Goal: Task Accomplishment & Management: Manage account settings

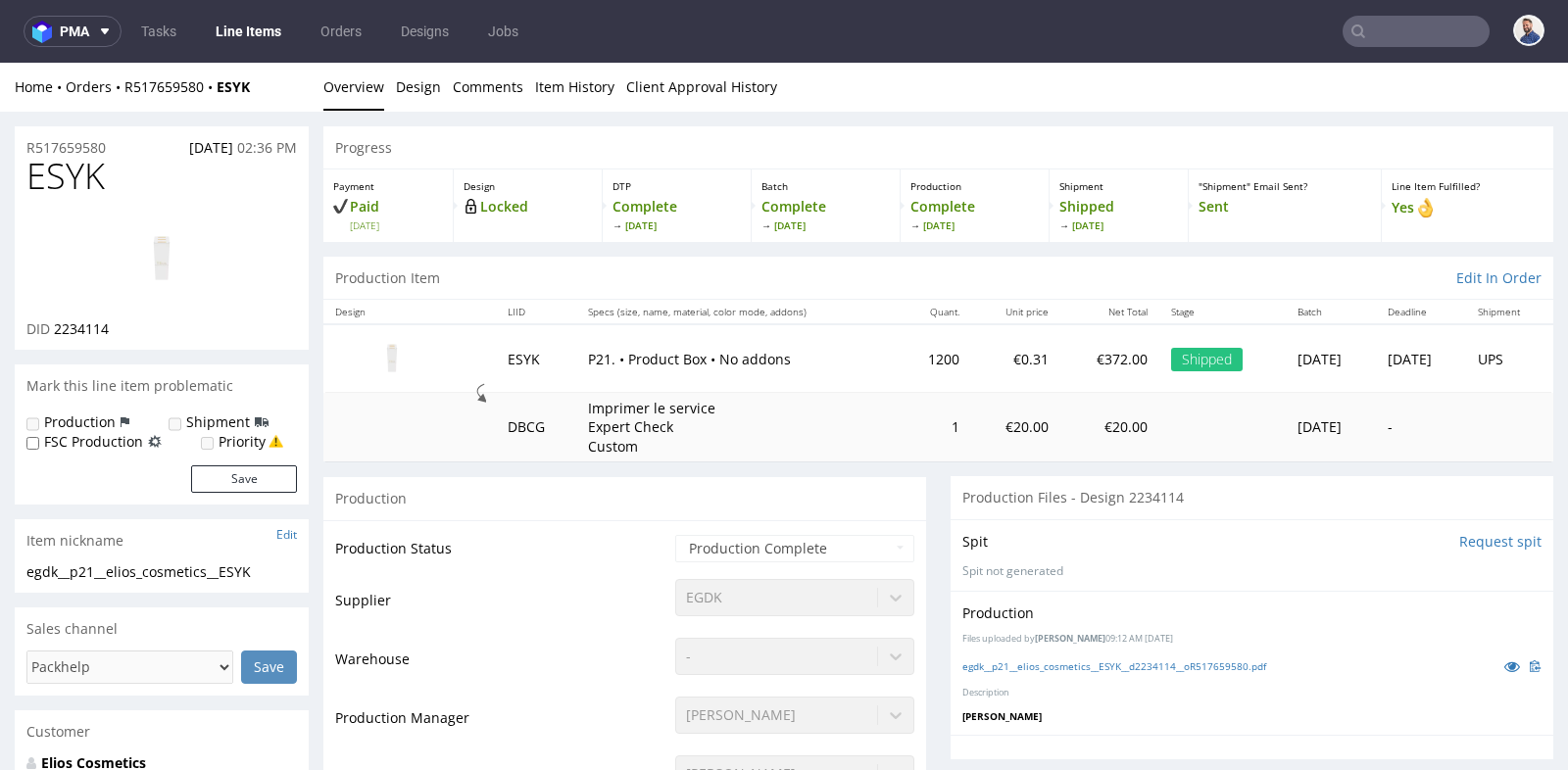
scroll to position [478, 0]
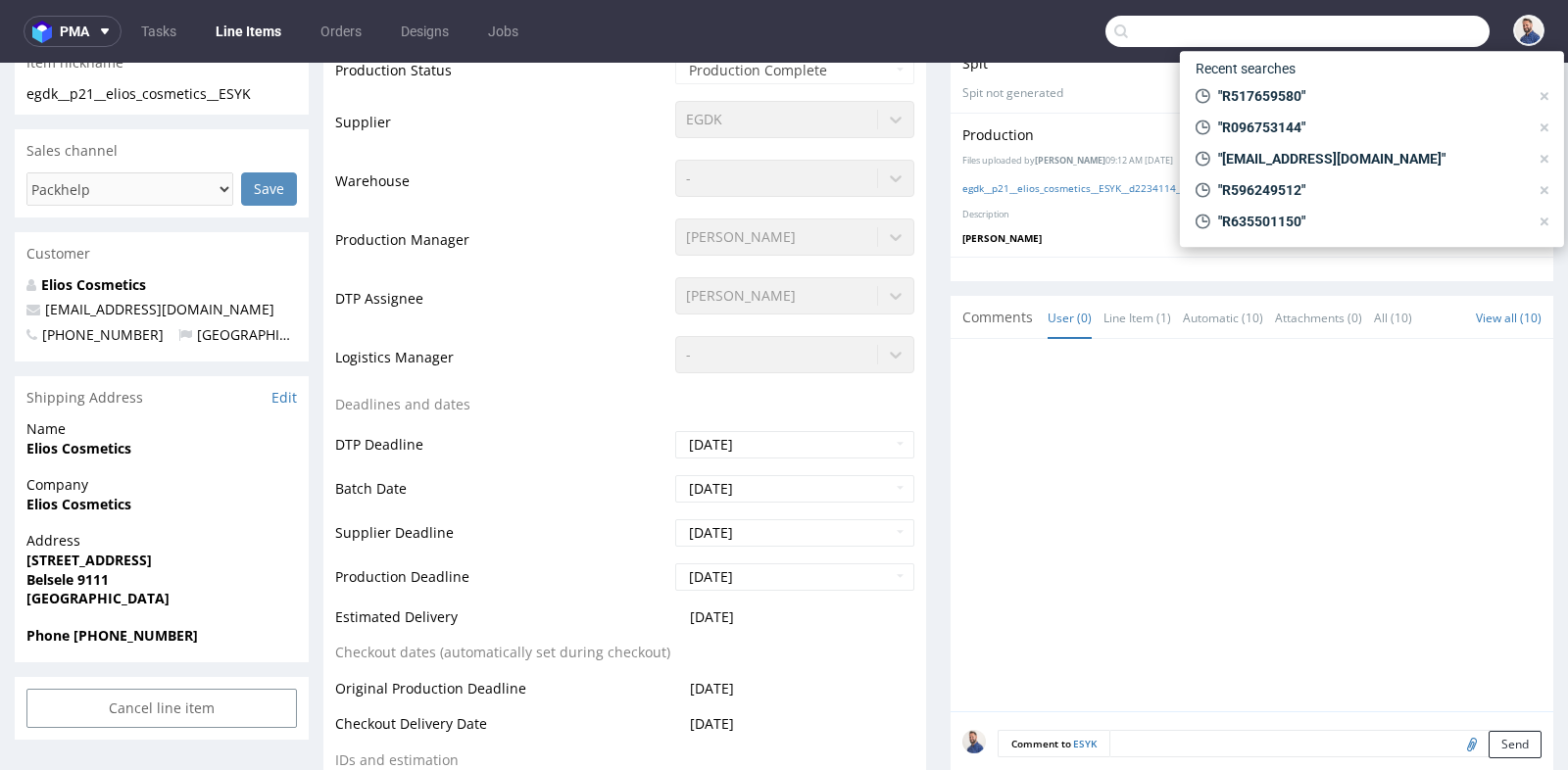
click at [1381, 41] on input "text" at bounding box center [1297, 32] width 384 height 32
paste input "[EMAIL_ADDRESS][DOMAIN_NAME]"
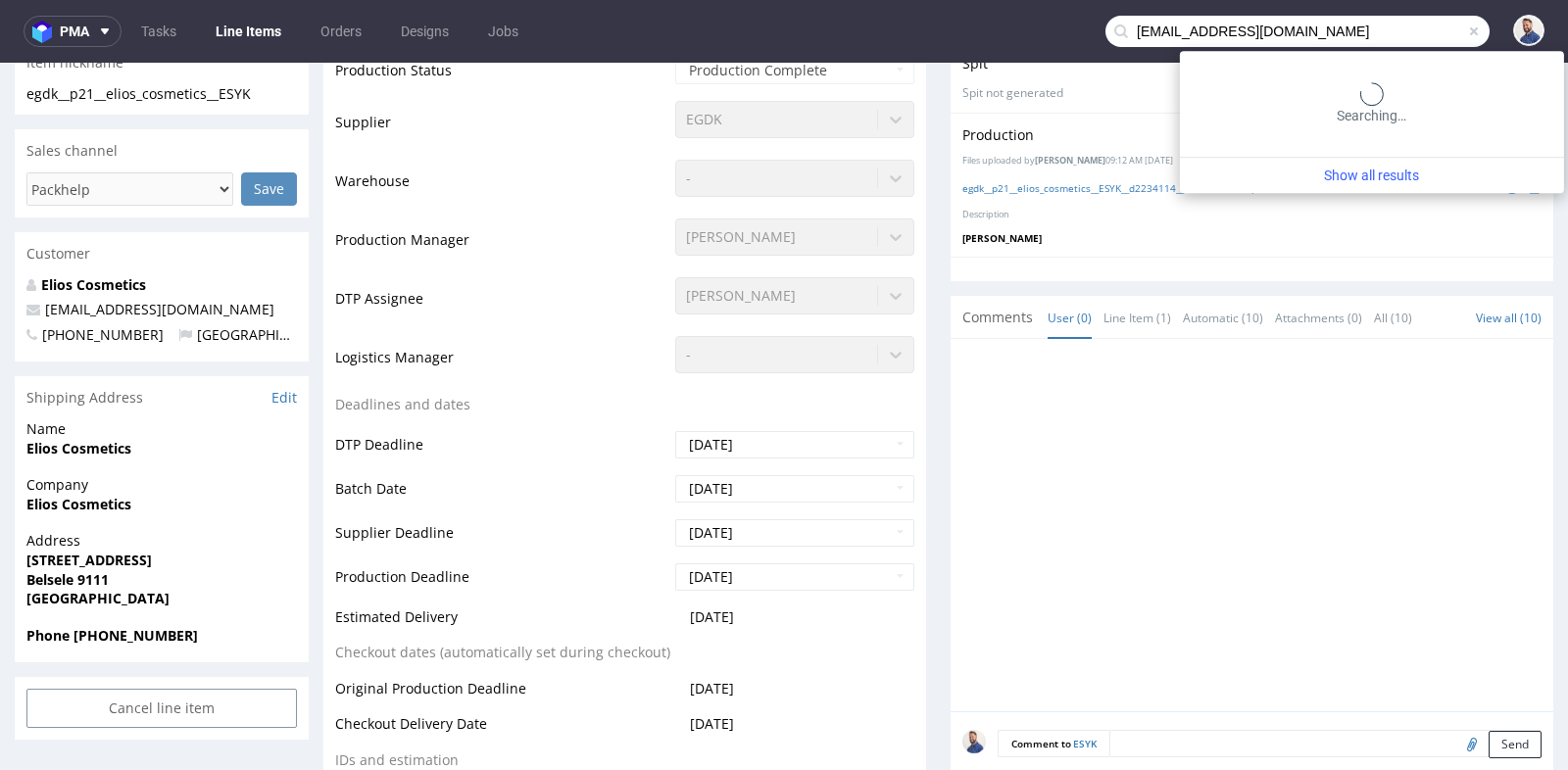
type input "[EMAIL_ADDRESS][DOMAIN_NAME]"
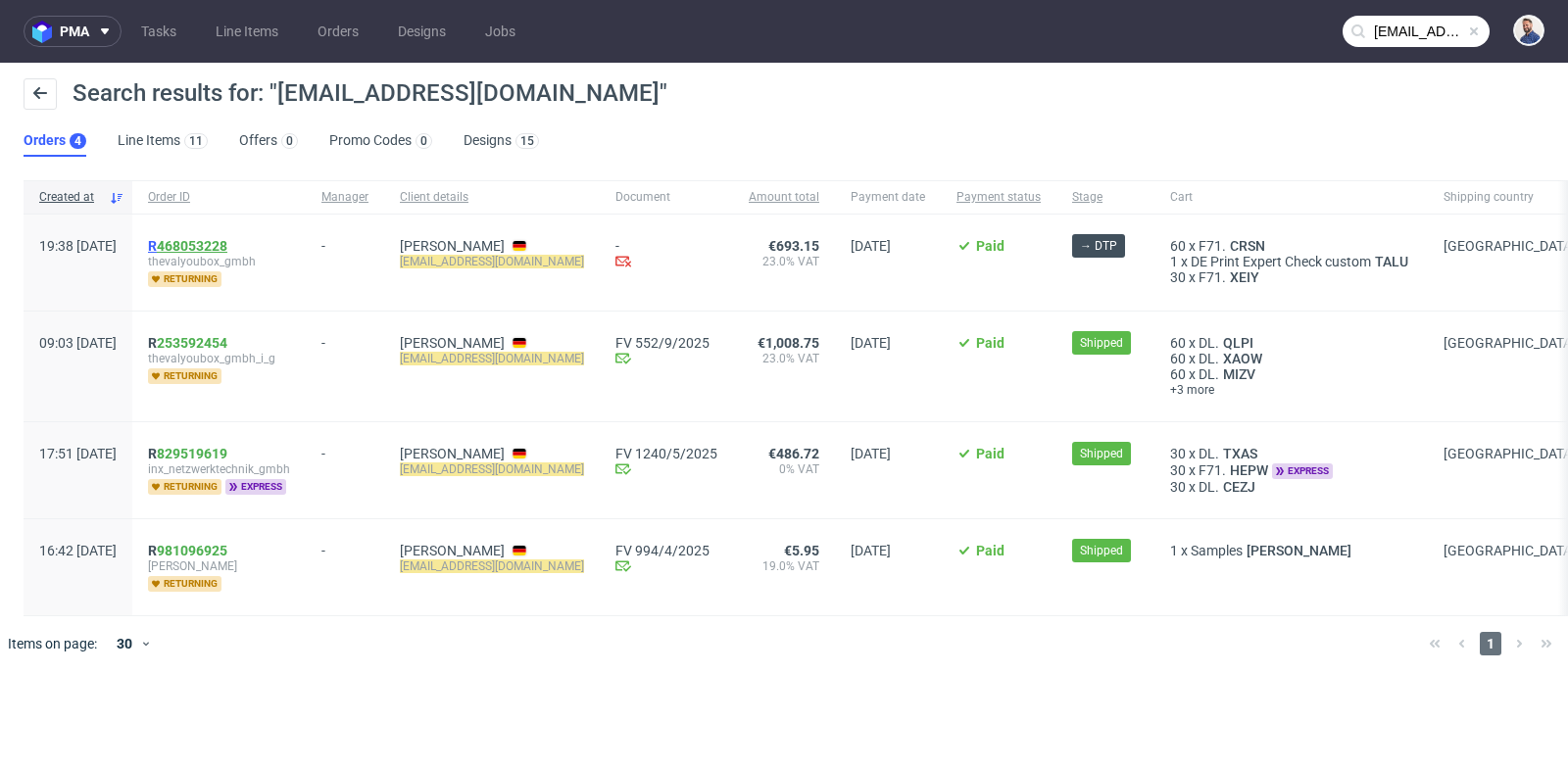
click at [227, 244] on link "468053228" at bounding box center [192, 246] width 70 height 16
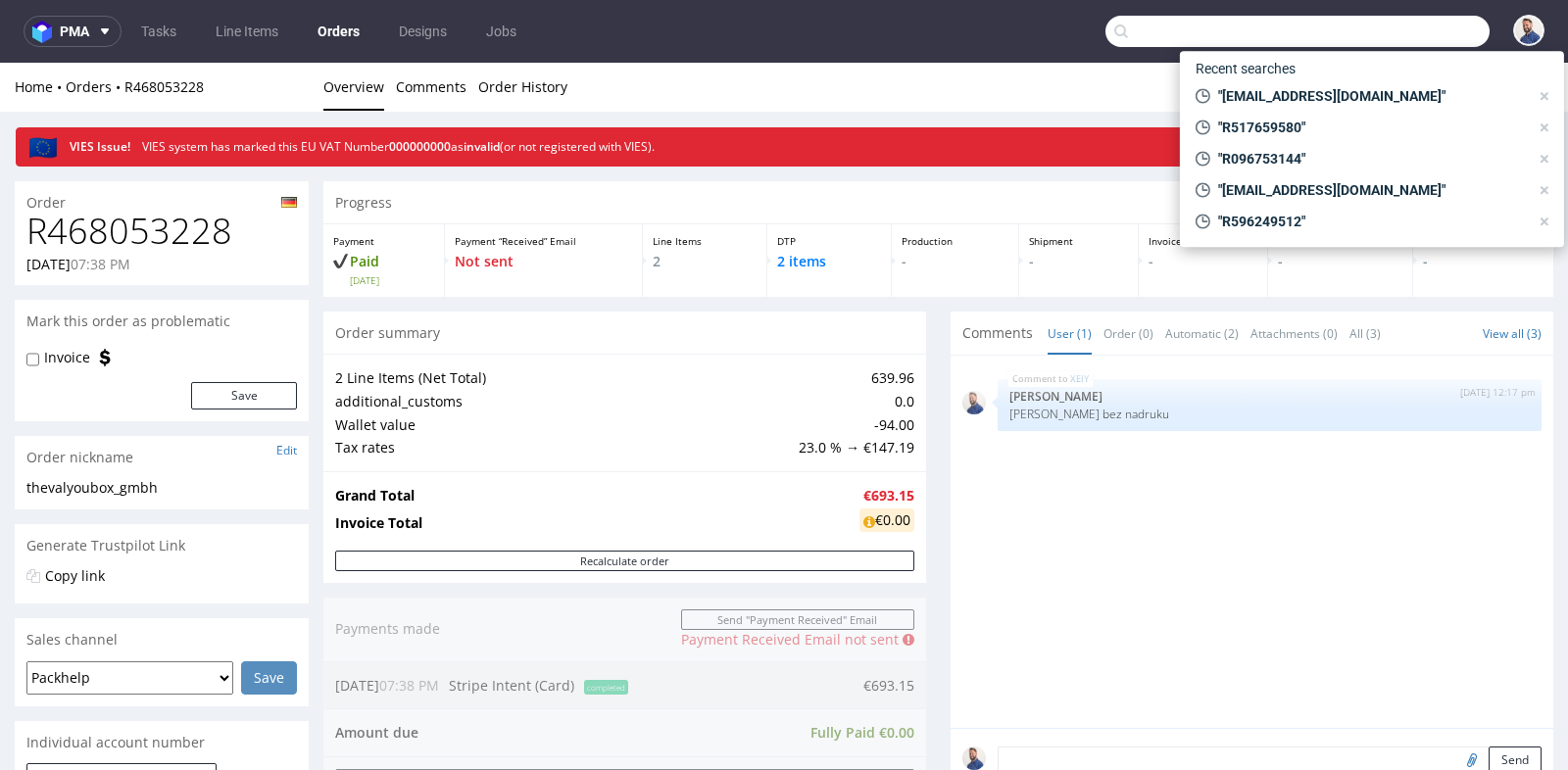
click at [1404, 39] on input "text" at bounding box center [1297, 32] width 384 height 32
paste input "[EMAIL_ADDRESS][DOMAIN_NAME]"
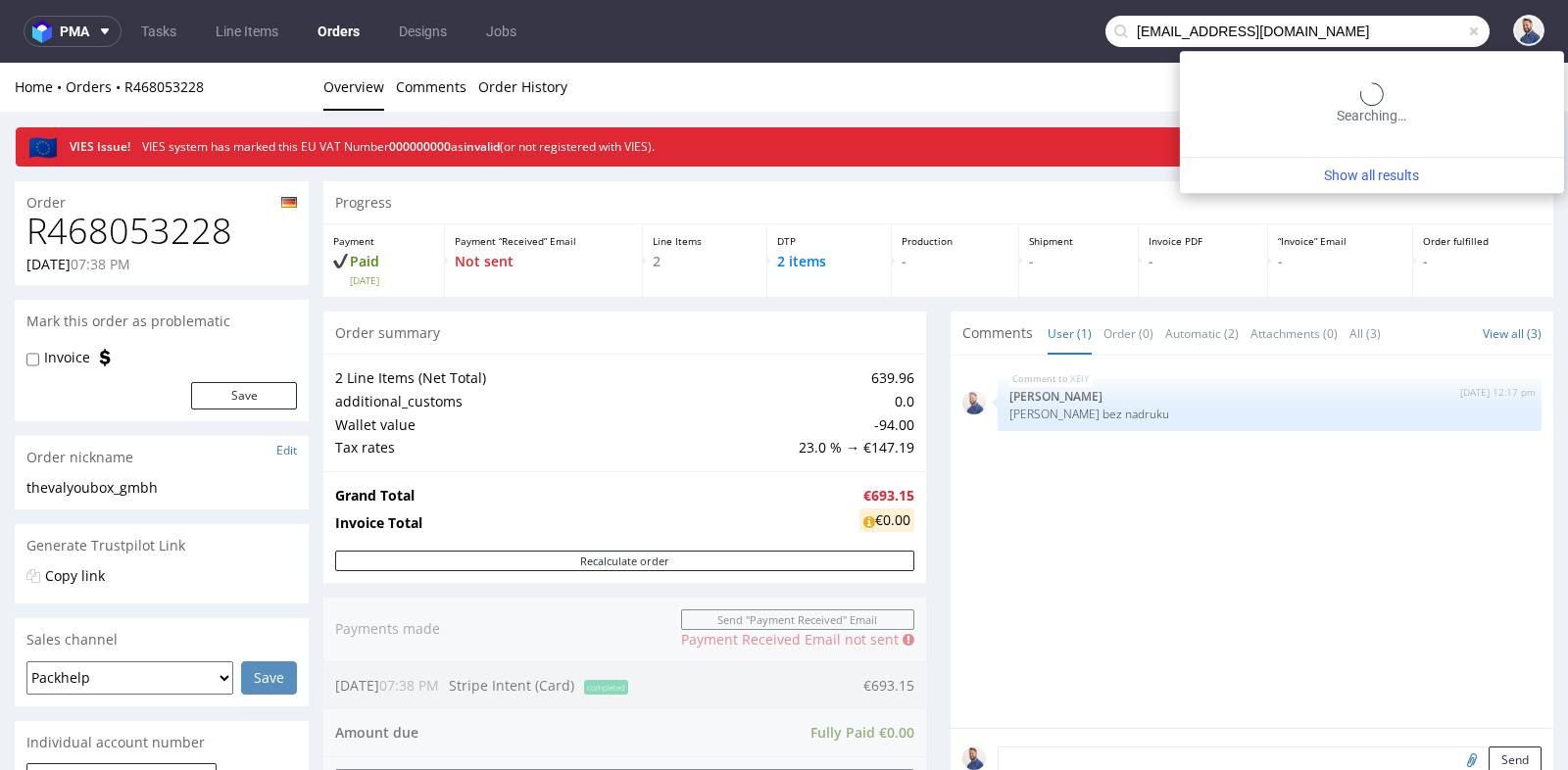
type input "[EMAIL_ADDRESS][DOMAIN_NAME]"
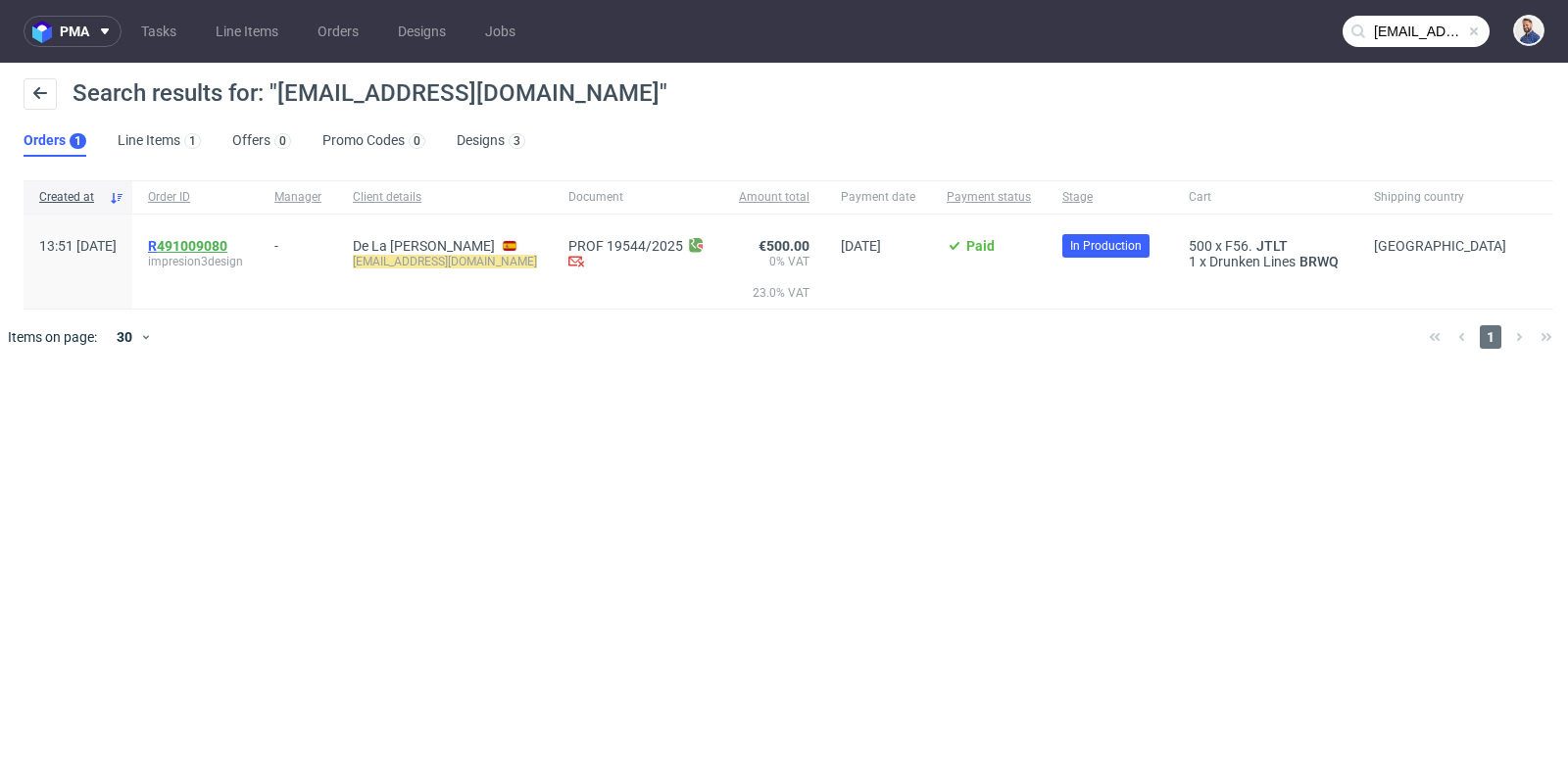
click at [227, 242] on link "491009080" at bounding box center [192, 246] width 70 height 16
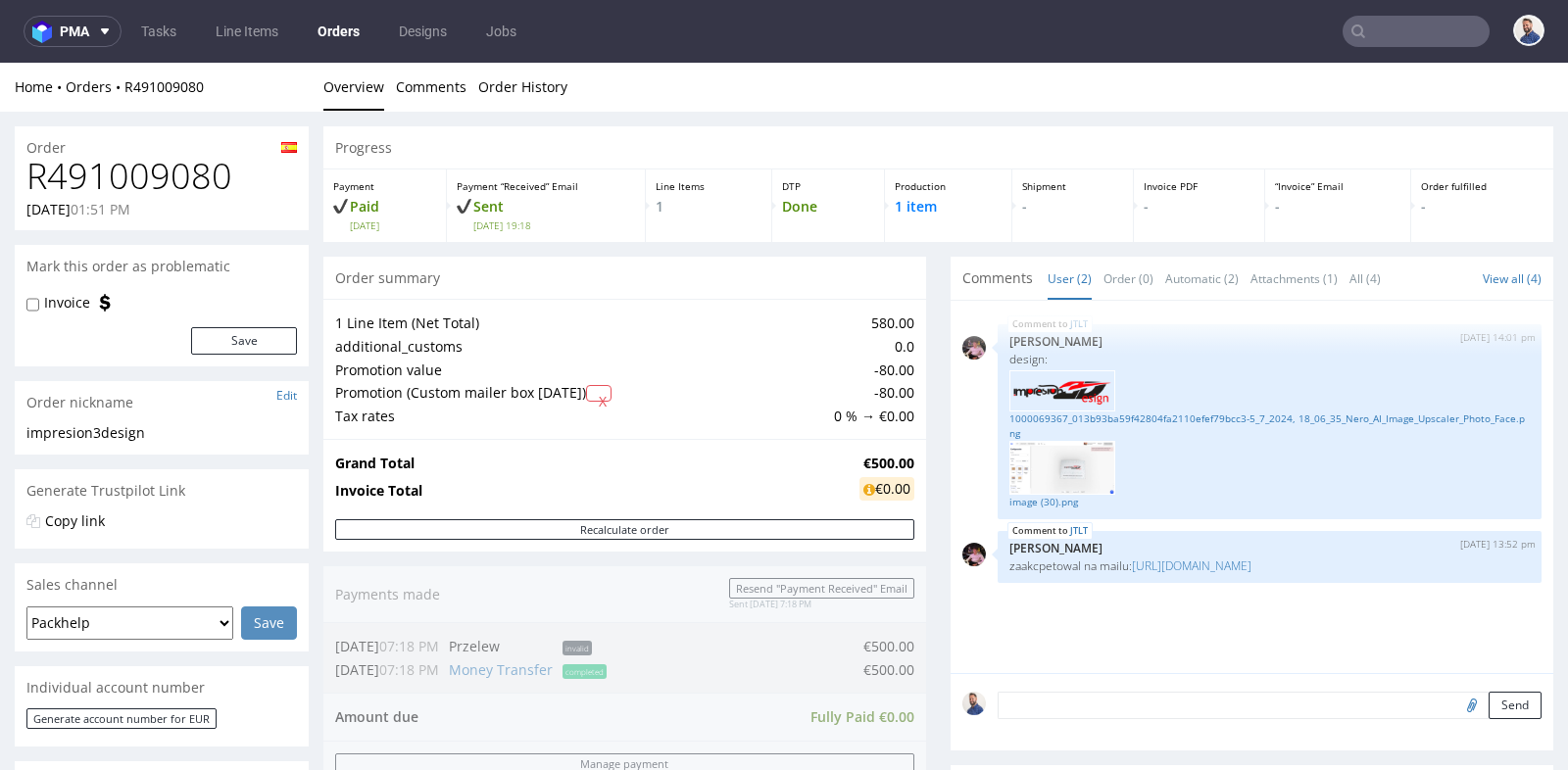
click at [911, 473] on div "Grand Total €500.00 Invoice Total €0.00" at bounding box center [624, 478] width 602 height 79
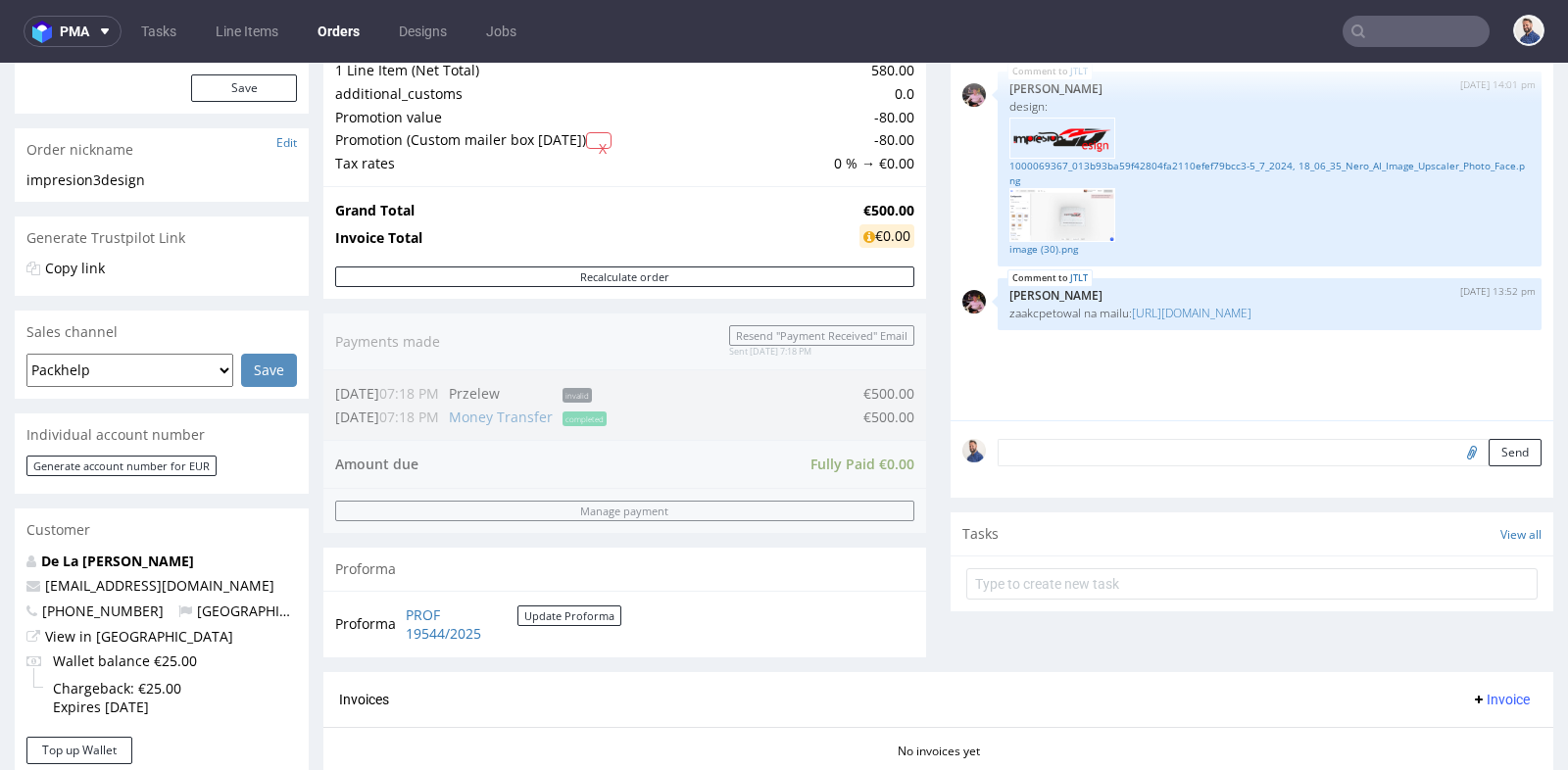
scroll to position [261, 0]
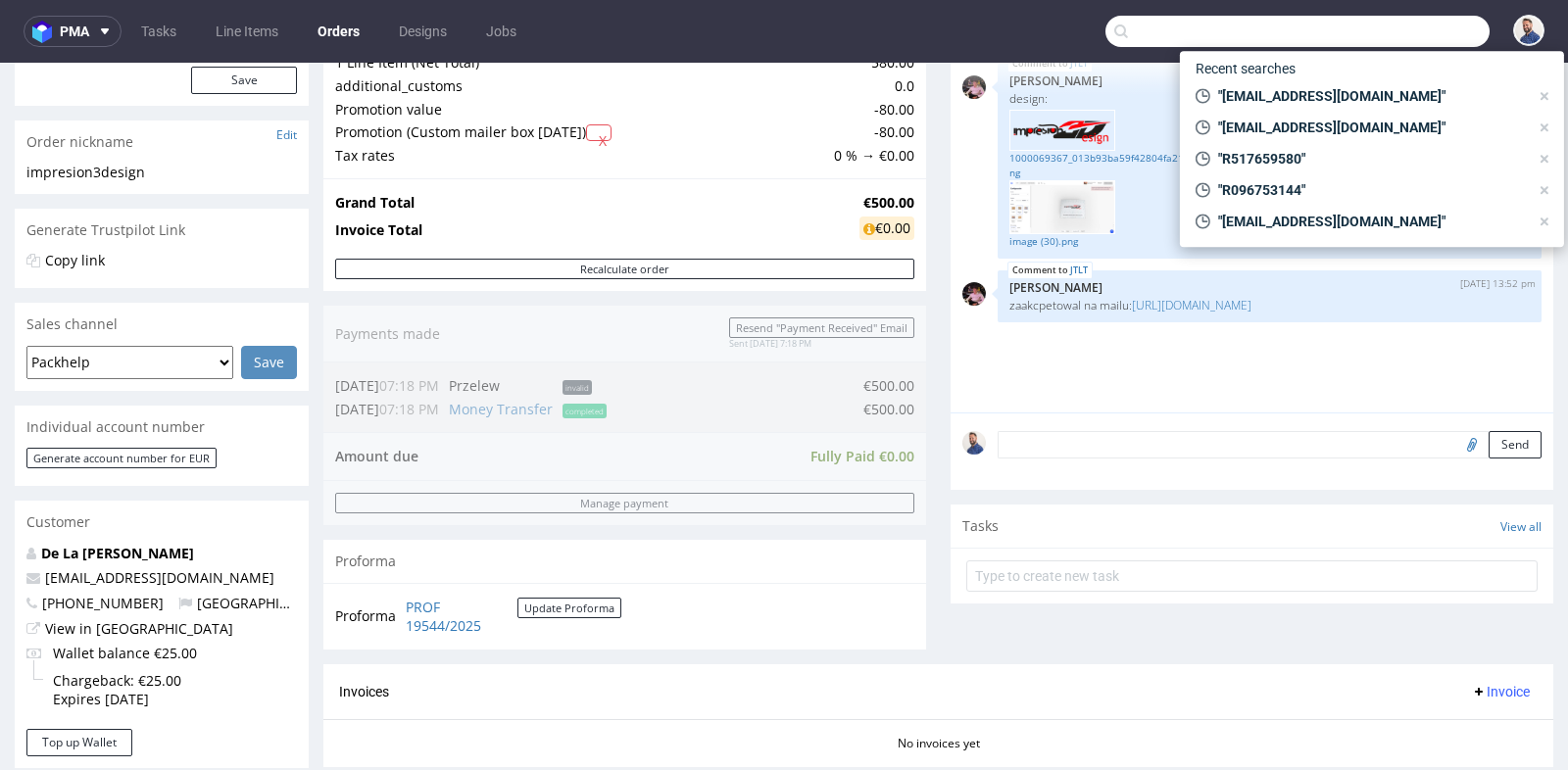
click at [1364, 19] on input "text" at bounding box center [1297, 32] width 384 height 32
paste input "R839748400."
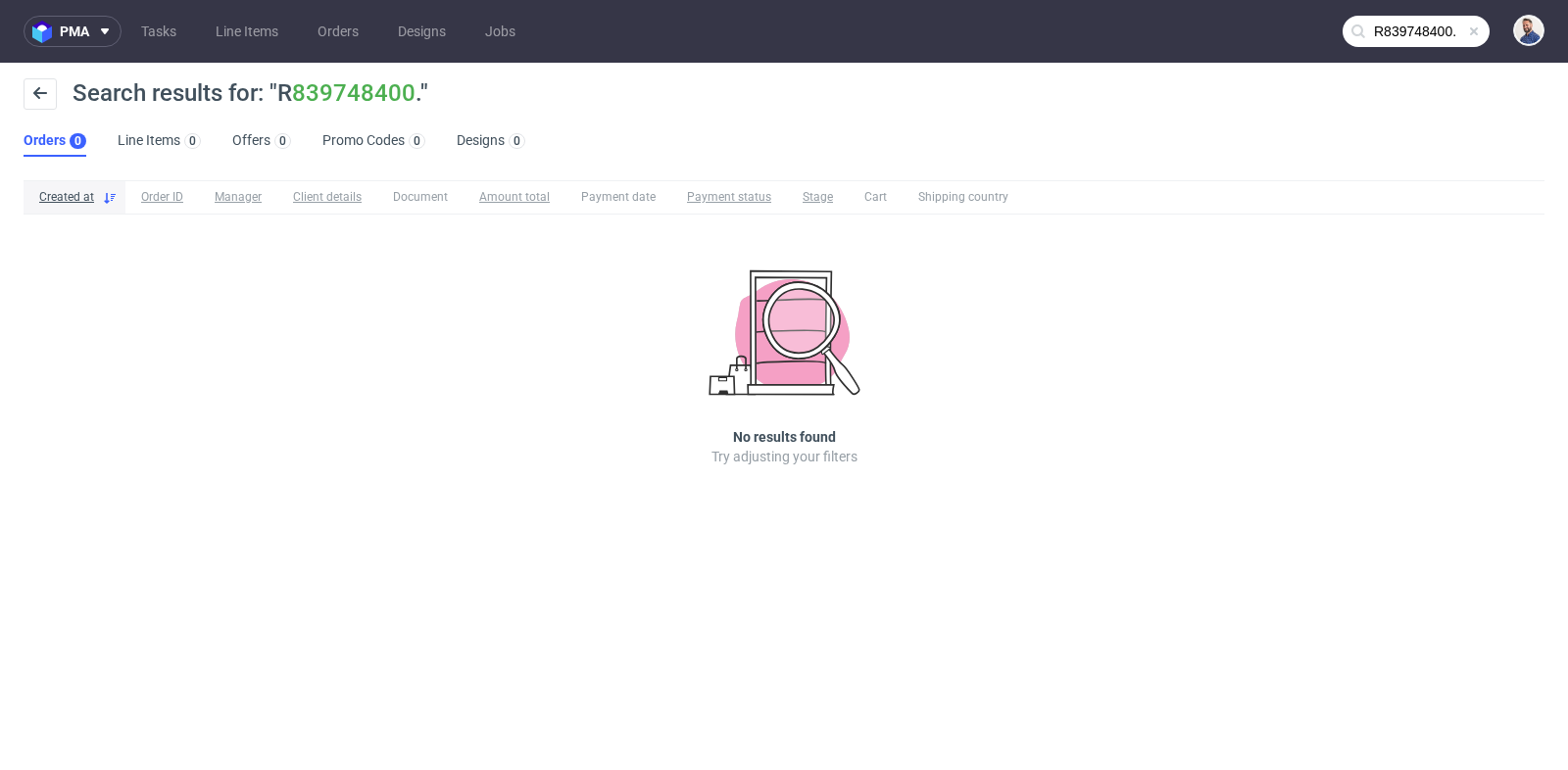
click at [1387, 28] on input "R839748400." at bounding box center [1416, 32] width 147 height 32
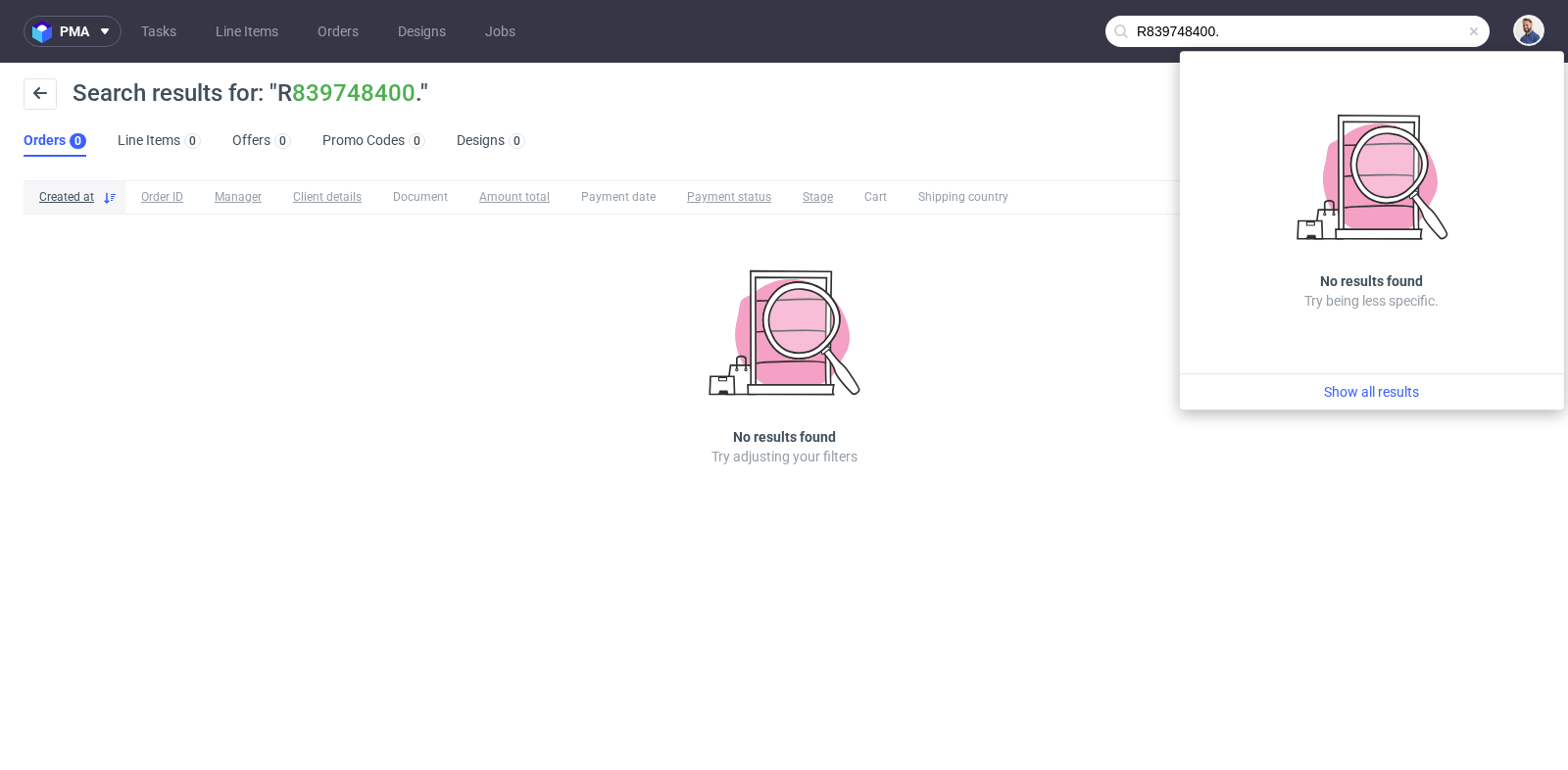
click at [1387, 28] on input "R839748400." at bounding box center [1297, 32] width 384 height 32
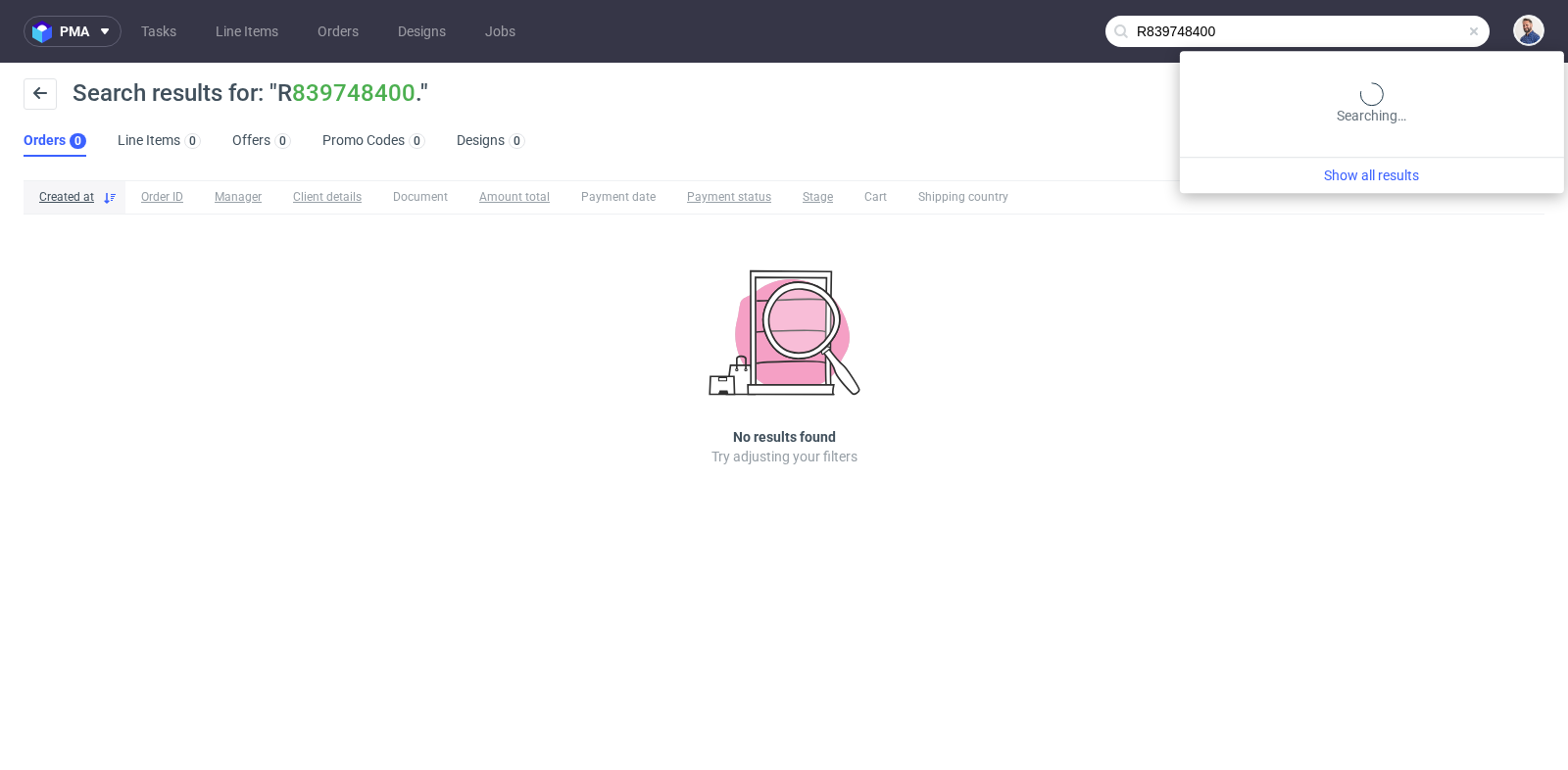
type input "R839748400"
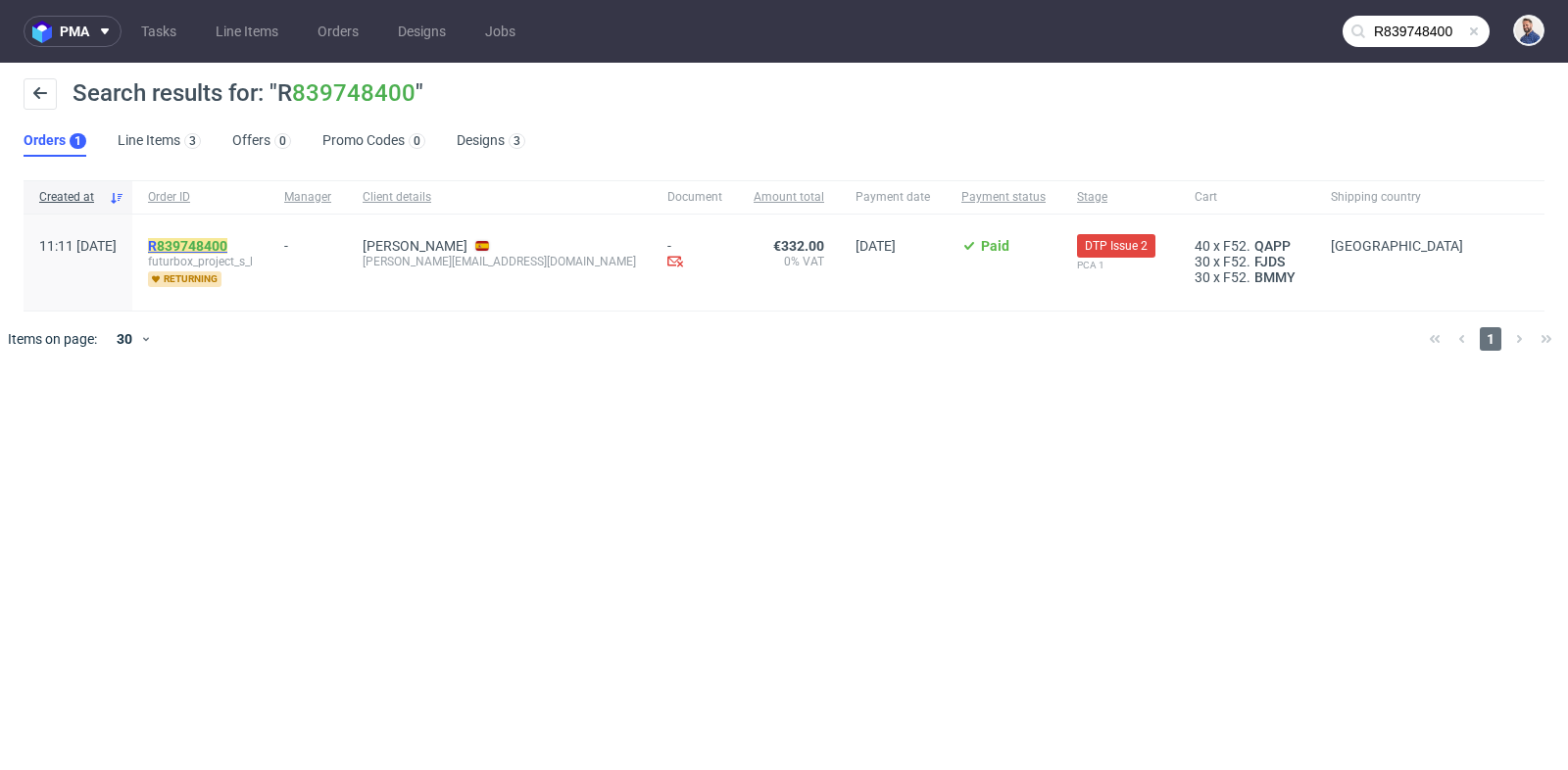
click at [227, 247] on link "839748400" at bounding box center [192, 246] width 70 height 16
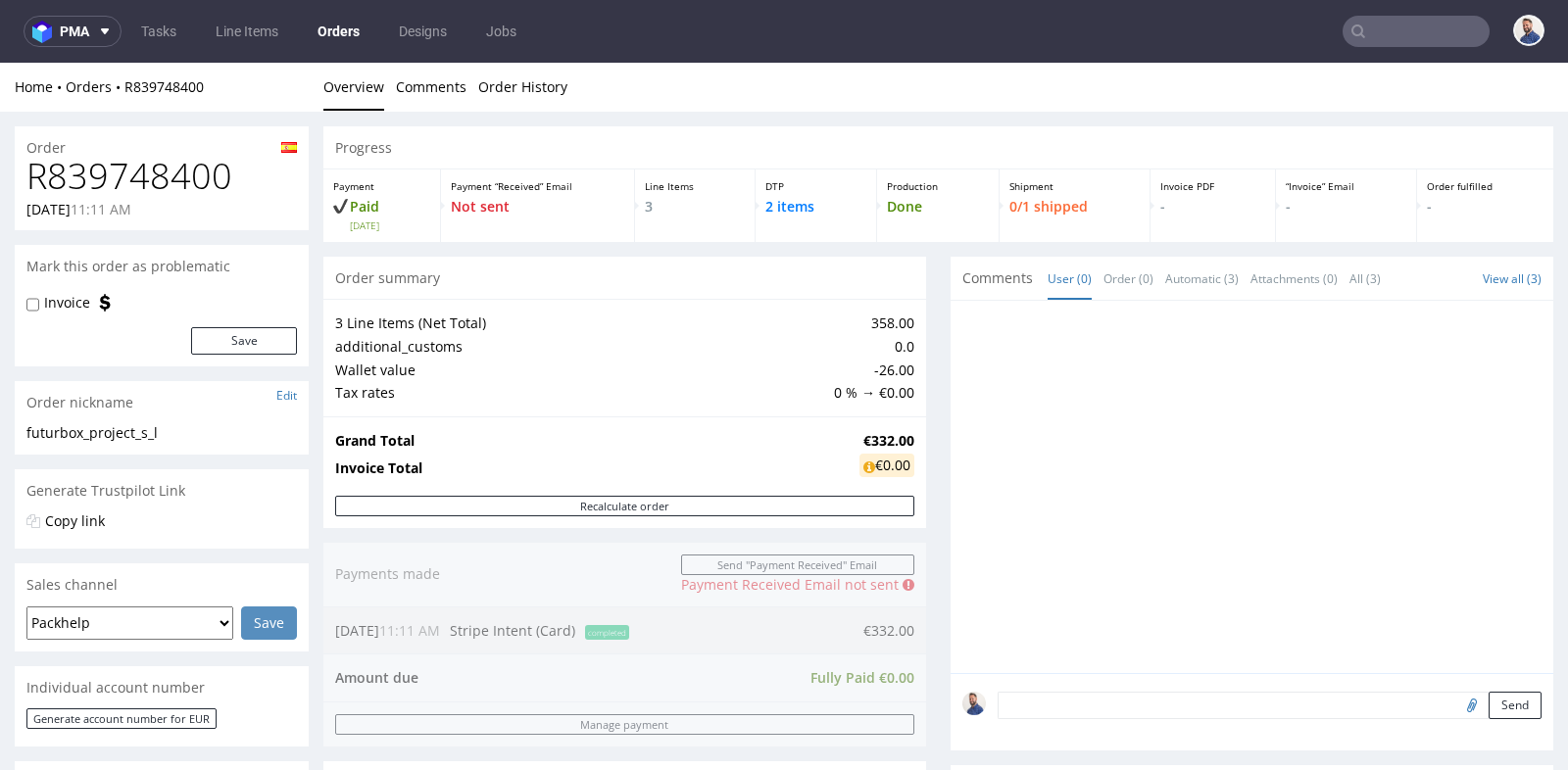
click at [913, 436] on div "Grand Total €332.00 Invoice Total €0.00" at bounding box center [624, 456] width 602 height 79
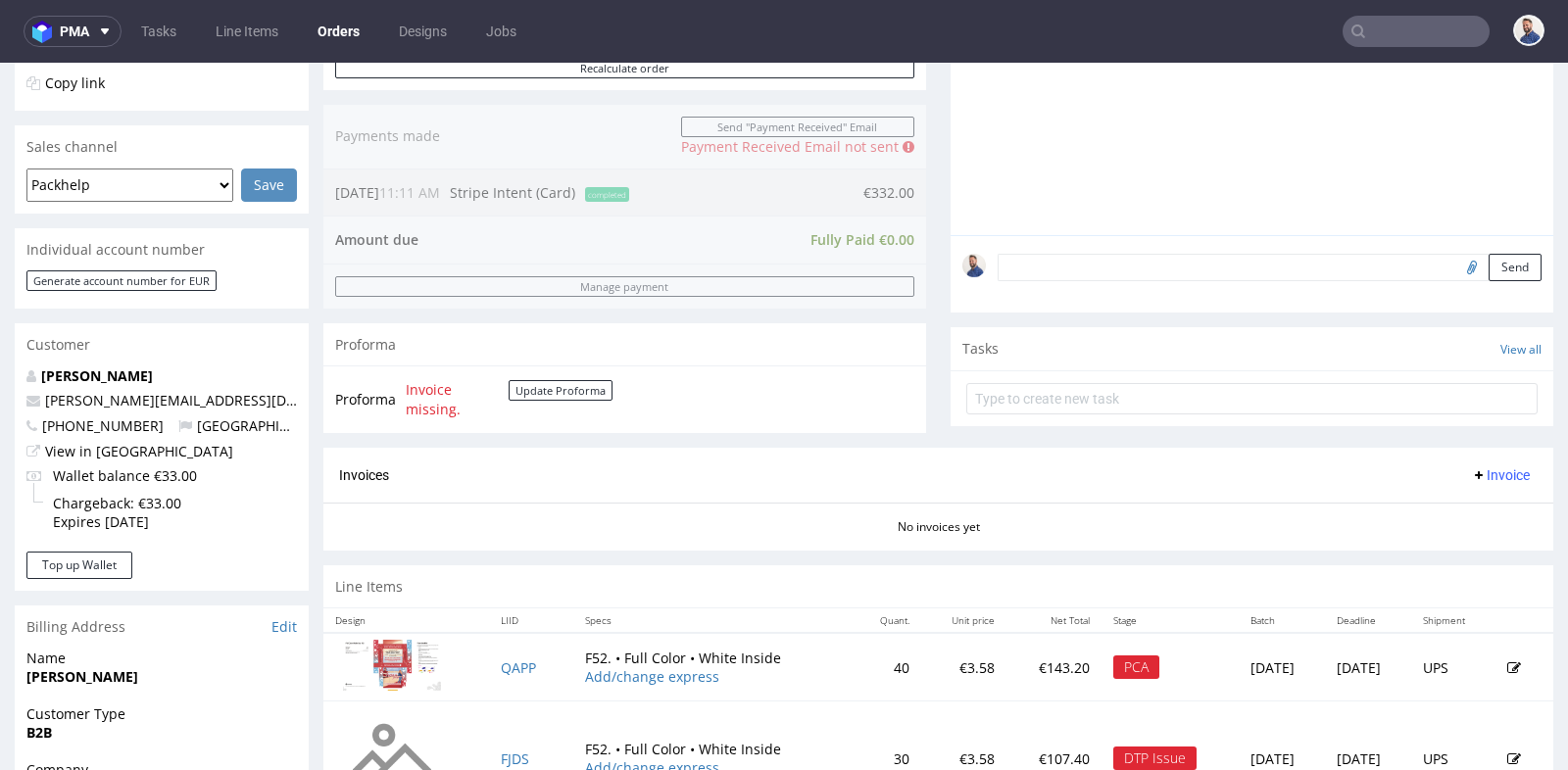
scroll to position [435, 0]
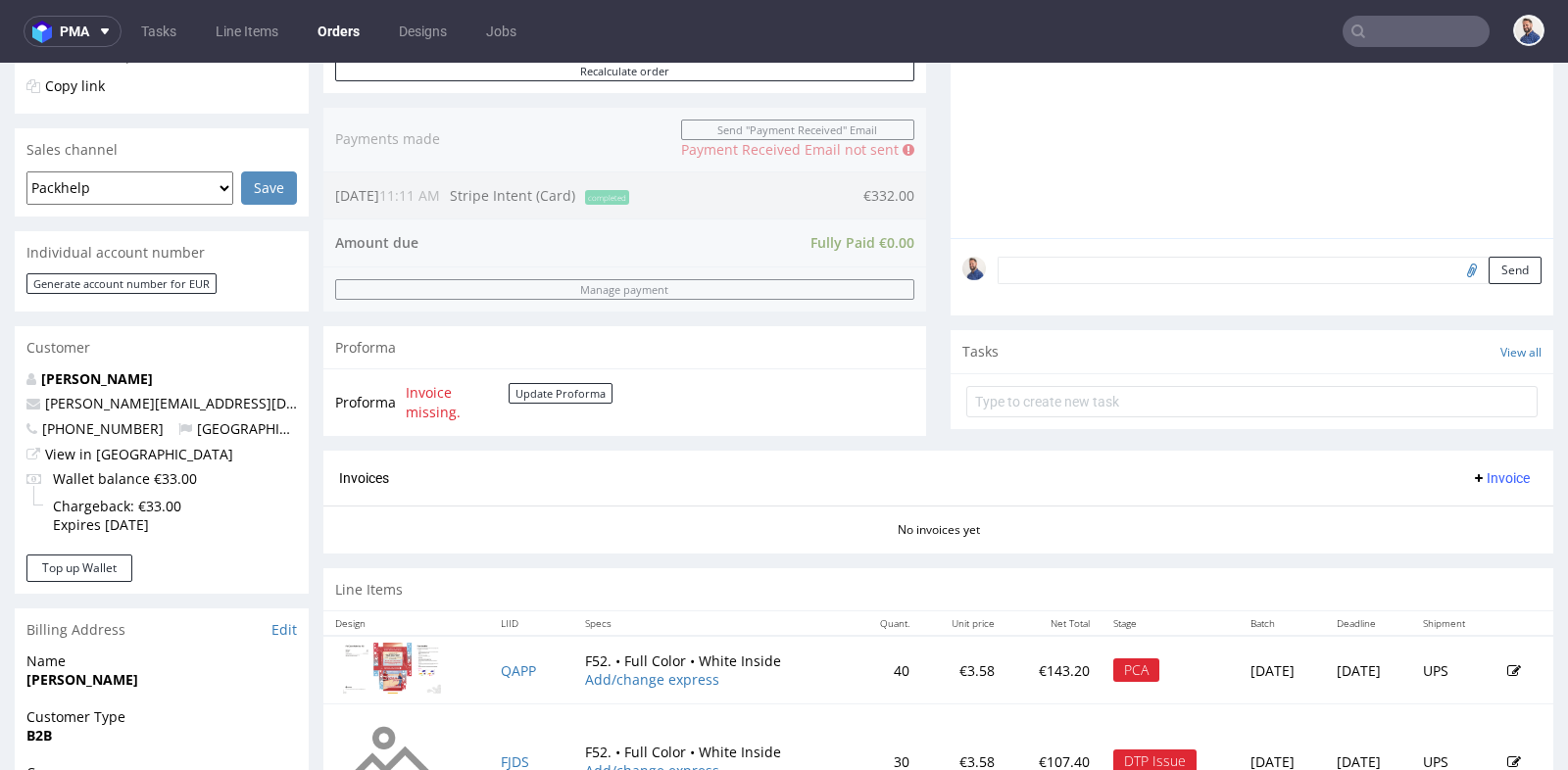
click at [1086, 284] on div "Send" at bounding box center [1251, 277] width 602 height 78
click at [1077, 253] on div "Send" at bounding box center [1251, 277] width 602 height 78
click at [1065, 273] on textarea at bounding box center [1269, 271] width 544 height 28
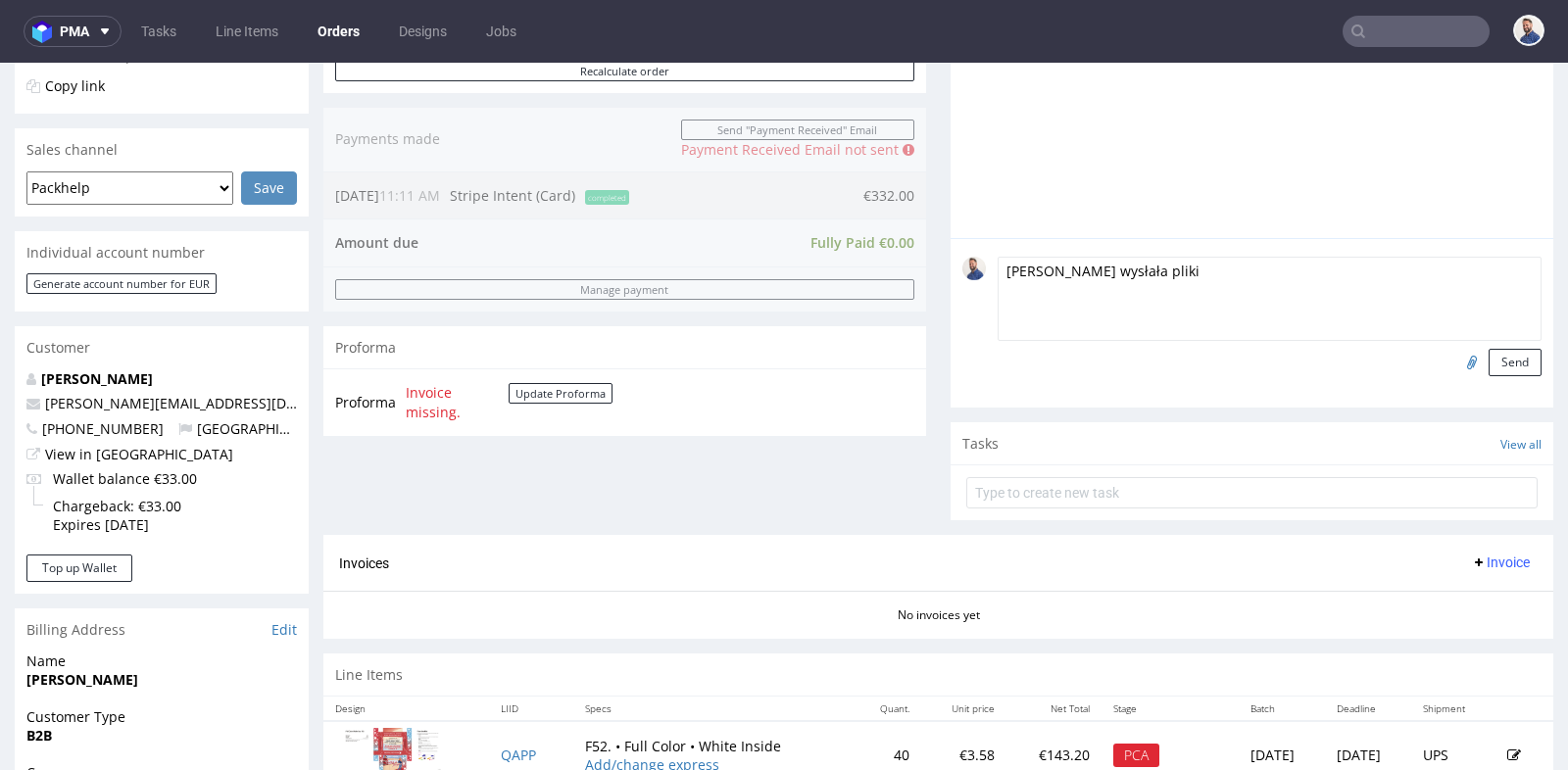
type textarea "[PERSON_NAME] wysłała pliki"
click at [1459, 364] on input "file" at bounding box center [1470, 362] width 28 height 26
click at [1456, 359] on input "file" at bounding box center [1470, 362] width 28 height 26
click at [1456, 357] on input "file" at bounding box center [1470, 362] width 28 height 26
type input "C:\fakepath\caja_vikingos.pdf"
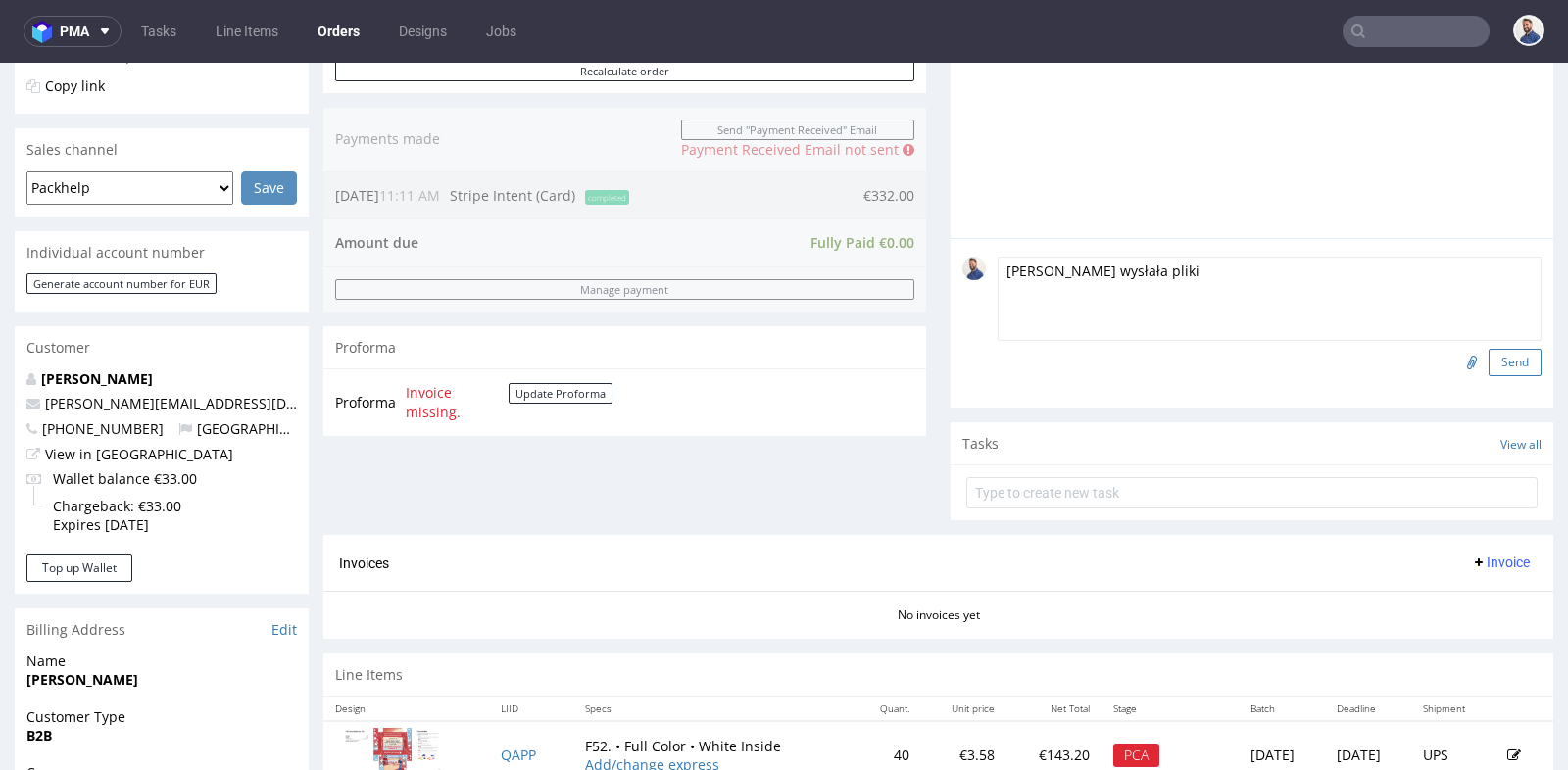
click at [1506, 359] on button "Send" at bounding box center [1514, 363] width 53 height 28
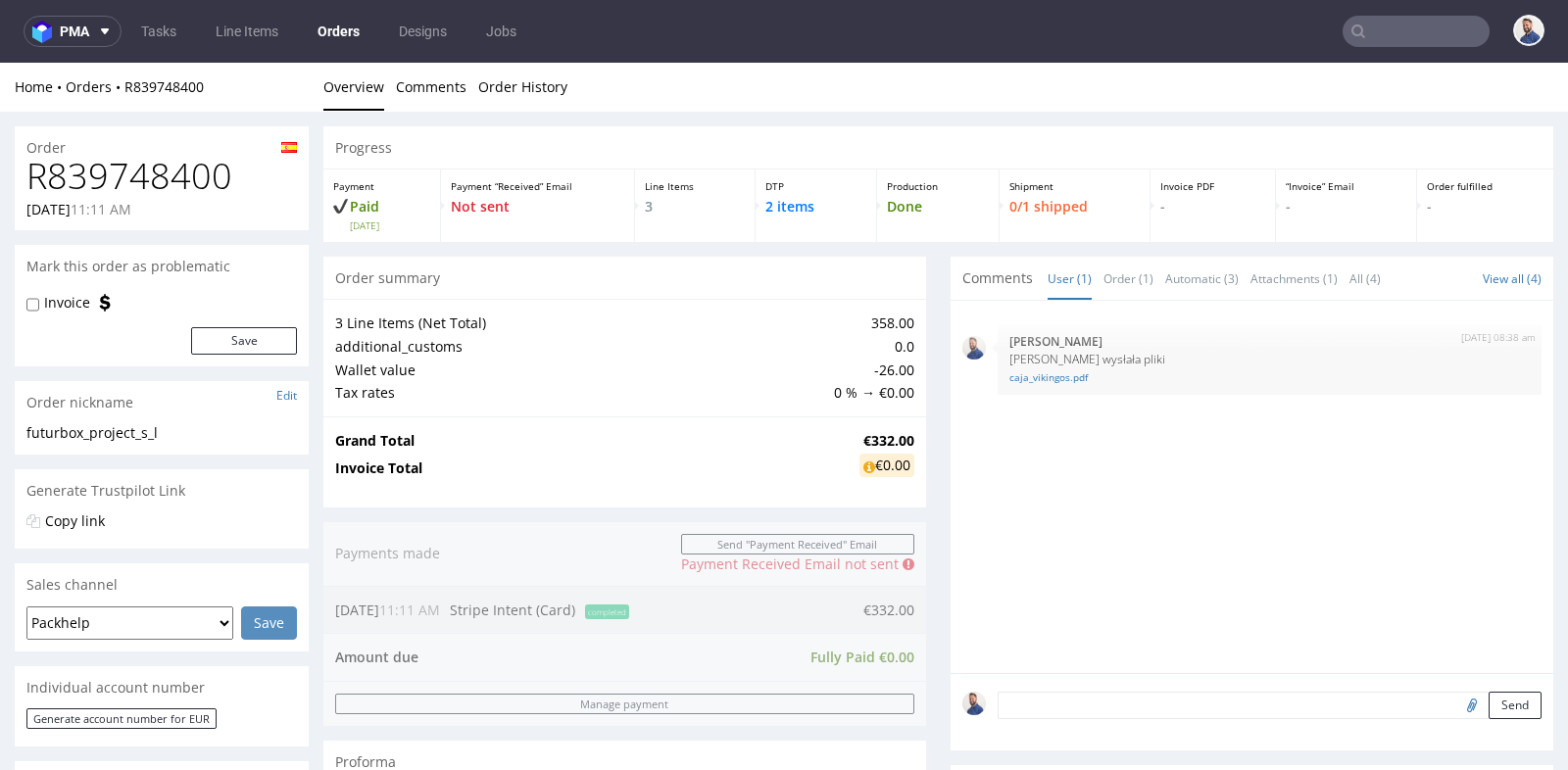
scroll to position [0, 0]
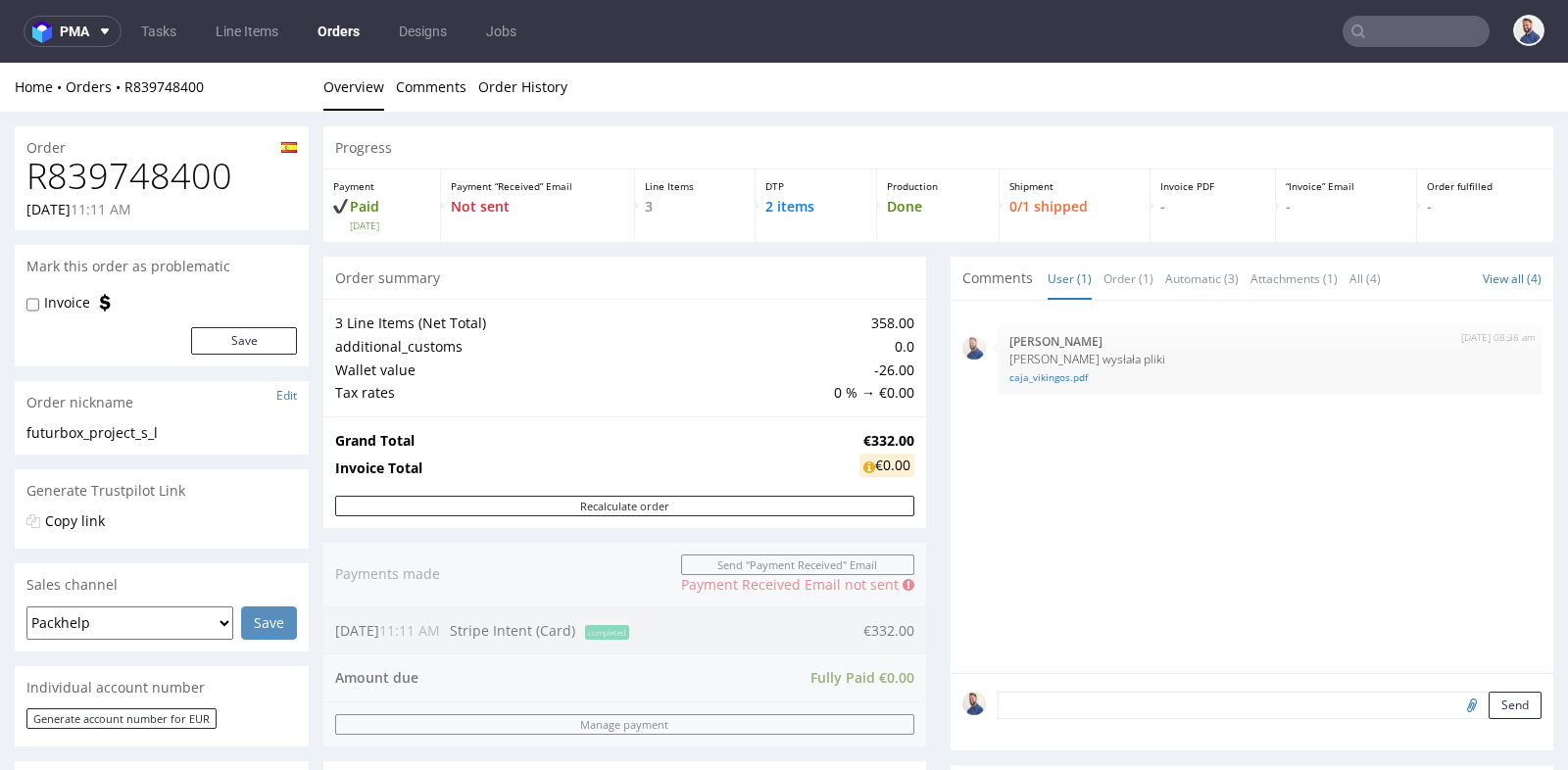
click at [1456, 707] on input "file" at bounding box center [1470, 705] width 28 height 26
type input "C:\fakepath\caja_corte.pdf"
click at [1503, 704] on button "Send" at bounding box center [1514, 706] width 53 height 28
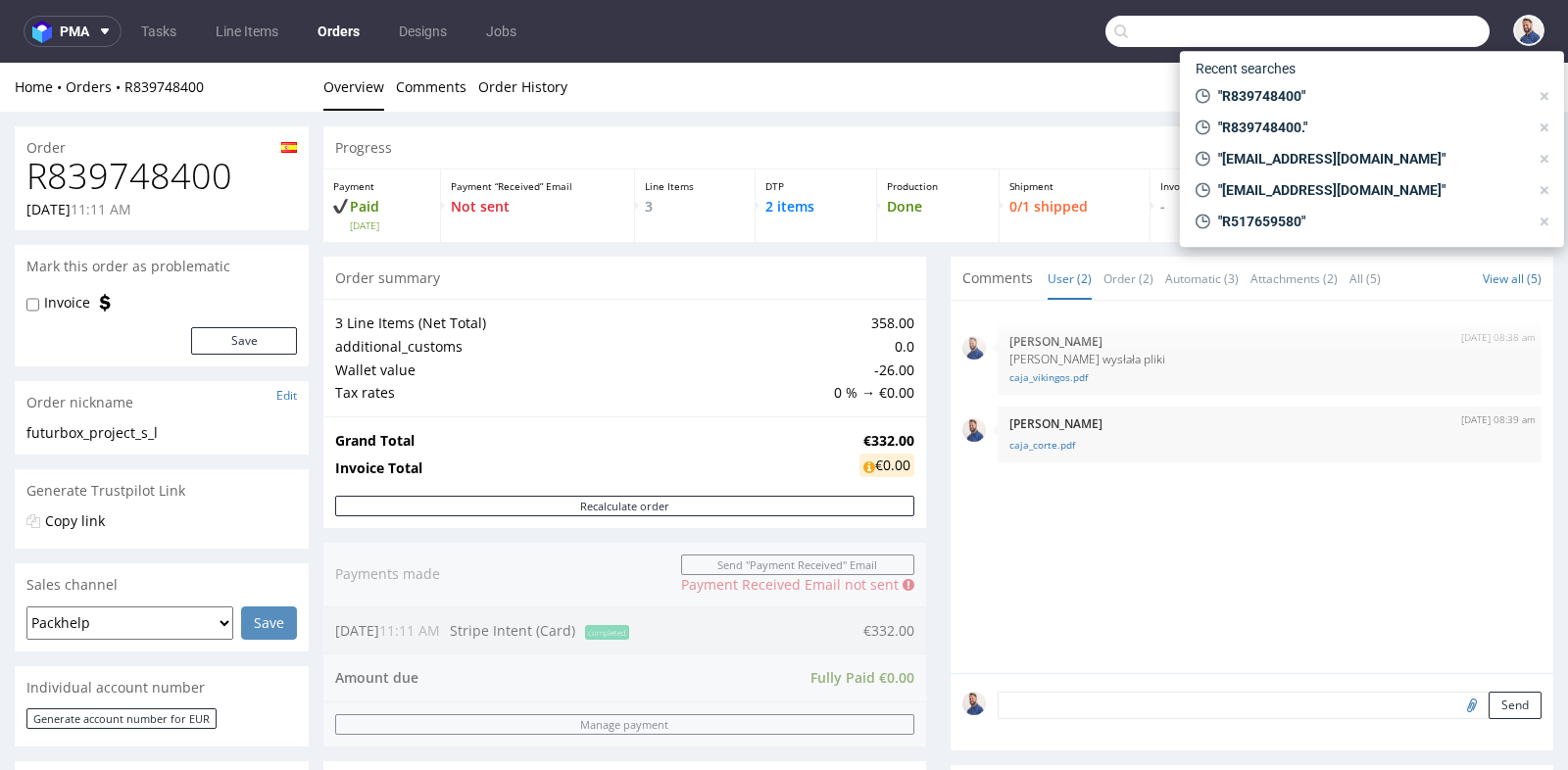
click at [1425, 30] on input "text" at bounding box center [1297, 32] width 384 height 32
paste input "R052650919"
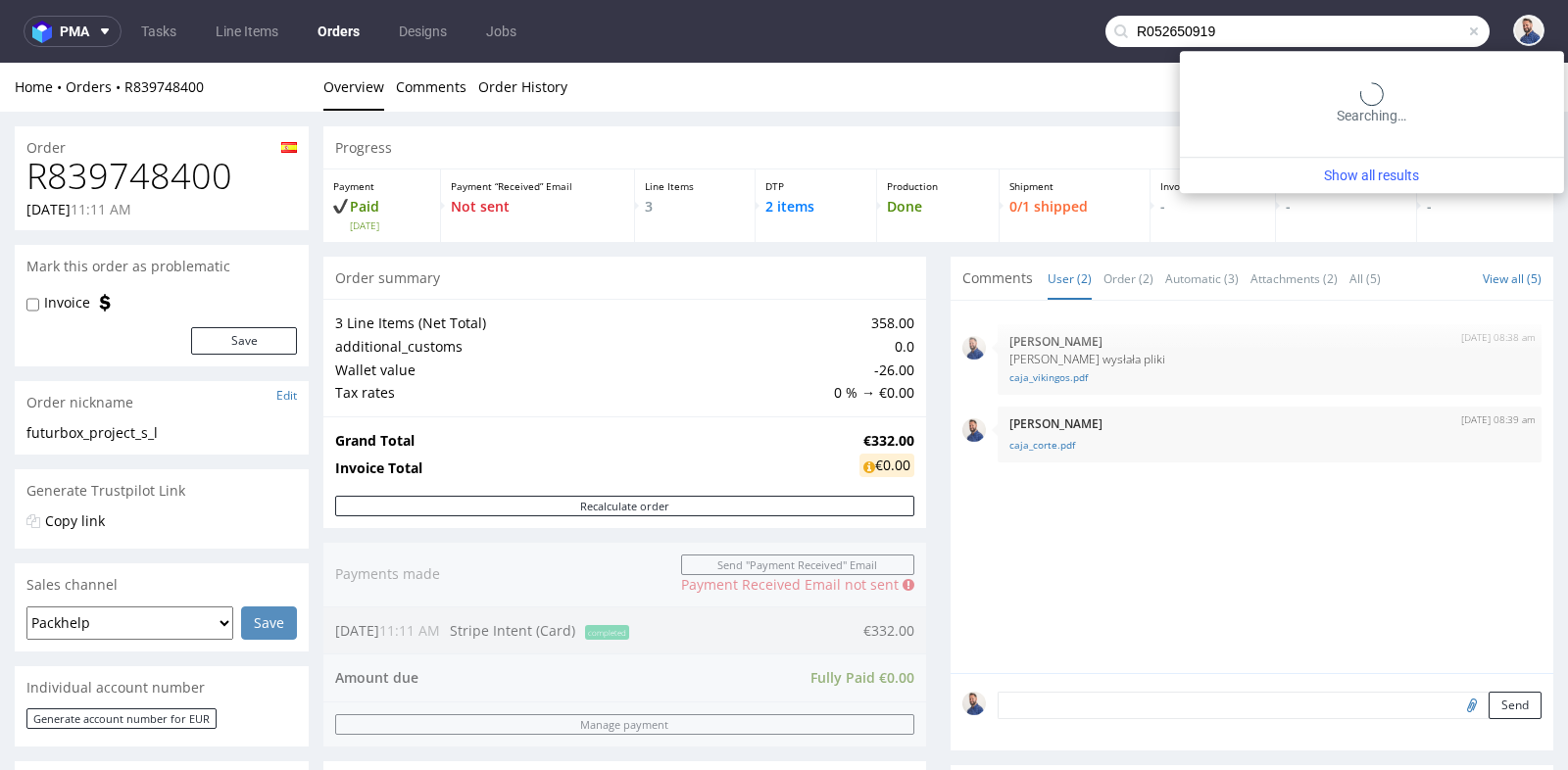
type input "R052650919"
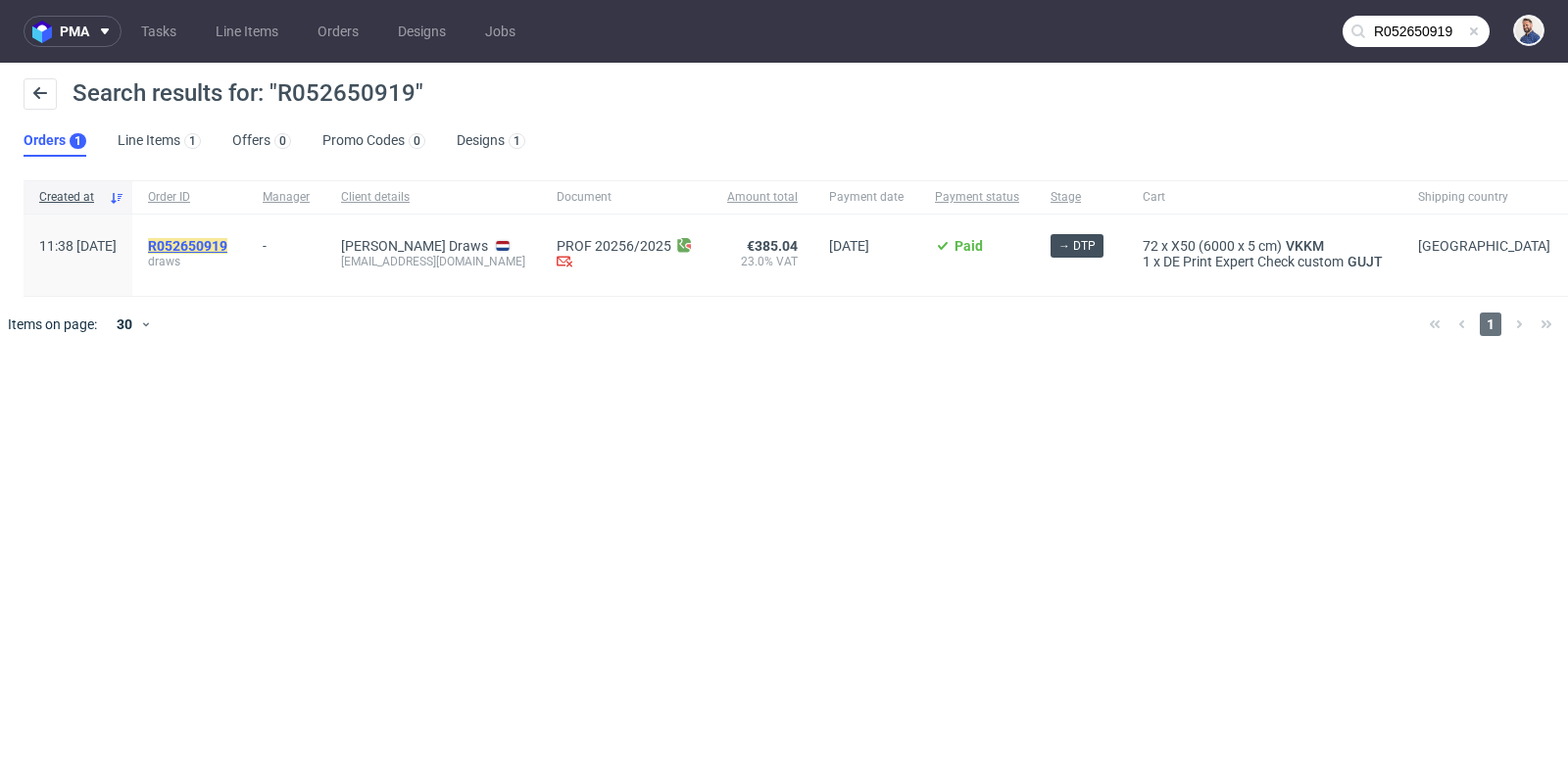
click at [227, 242] on mark "R052650919" at bounding box center [188, 246] width 79 height 16
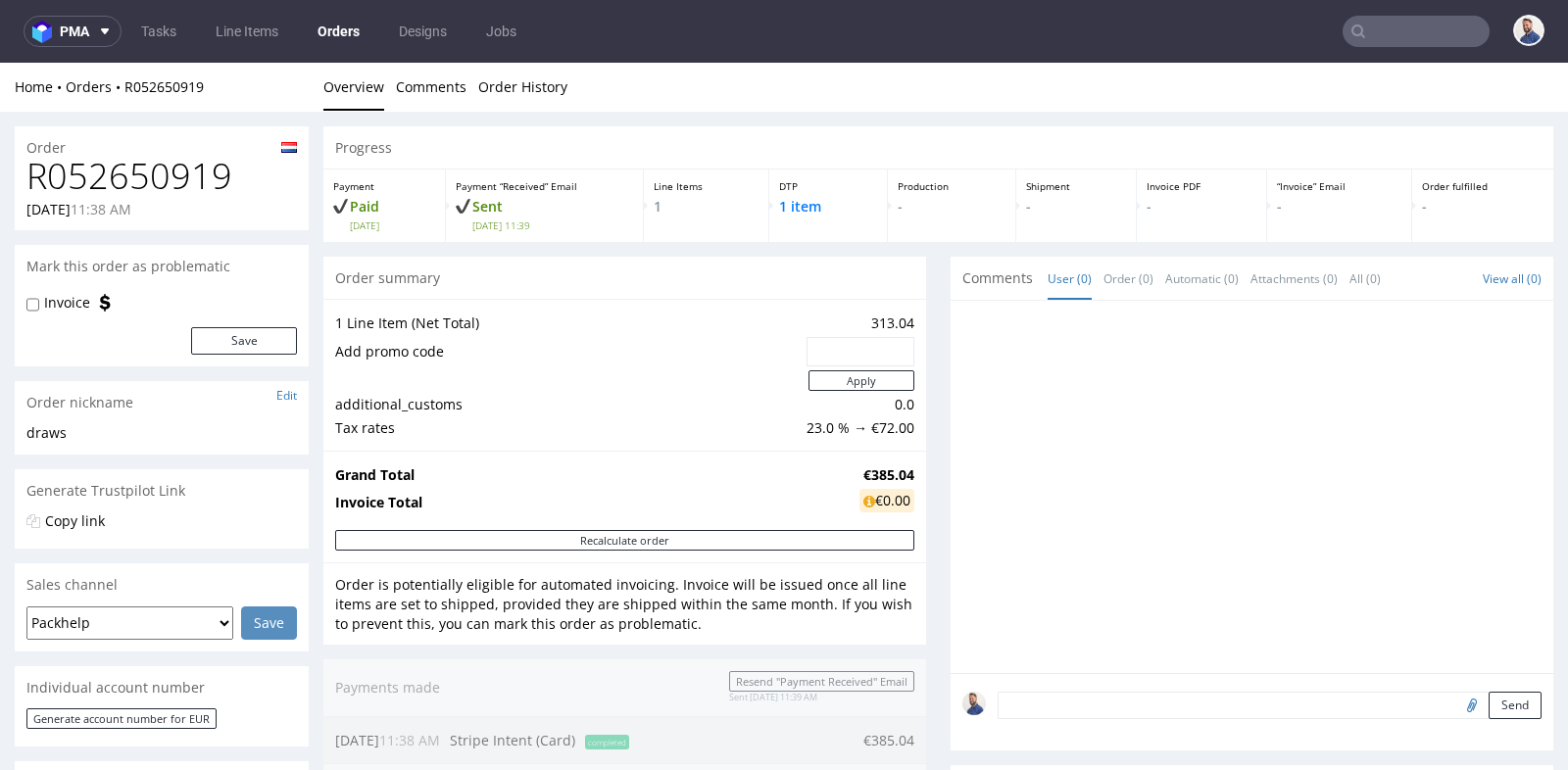
click at [928, 322] on div "Progress Payment Paid [DATE] Payment “Received” Email Sent [DATE] 11:39 Line It…" at bounding box center [938, 713] width 1230 height 1176
